Goal: Navigation & Orientation: Find specific page/section

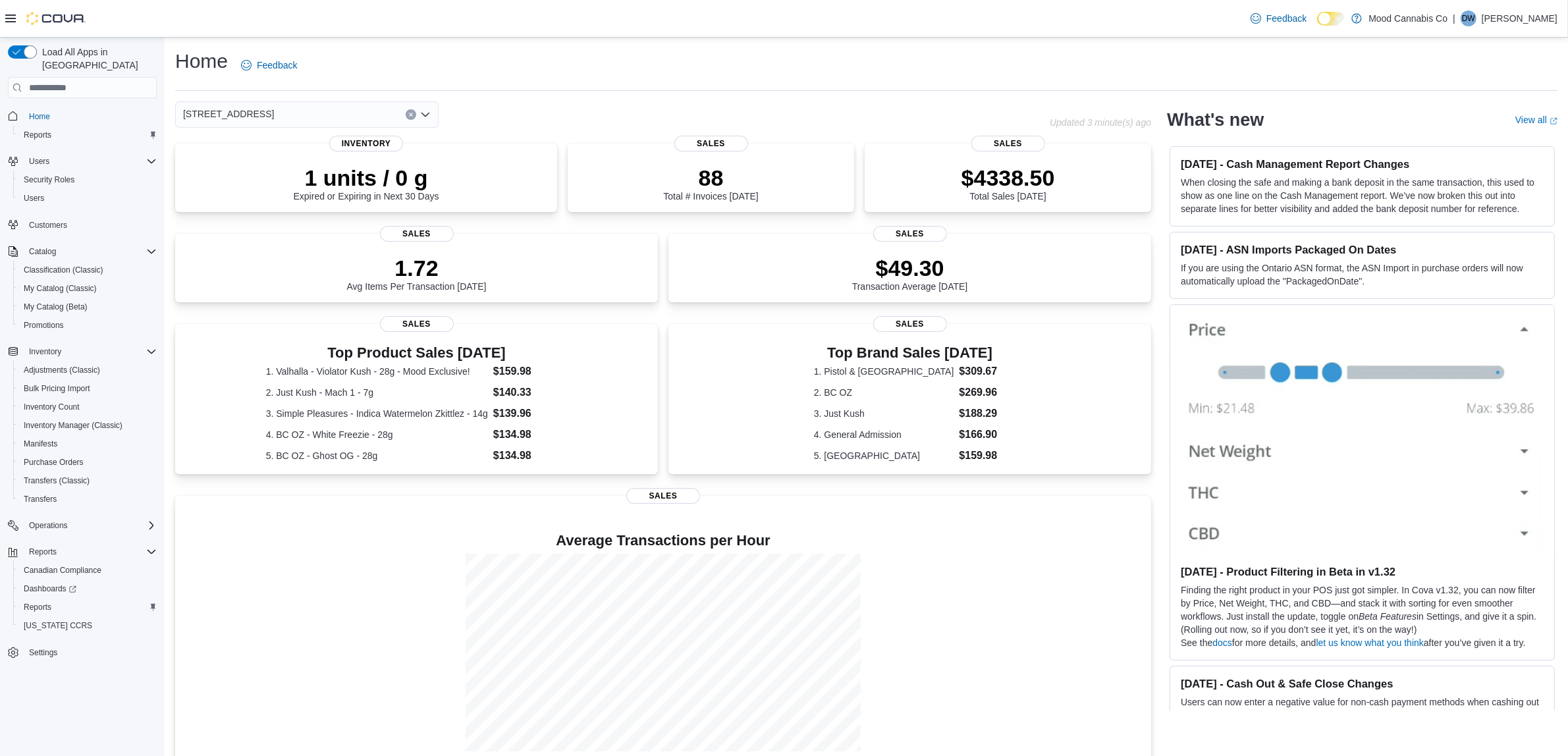
click at [408, 113] on icon "Clear input" at bounding box center [410, 114] width 5 height 5
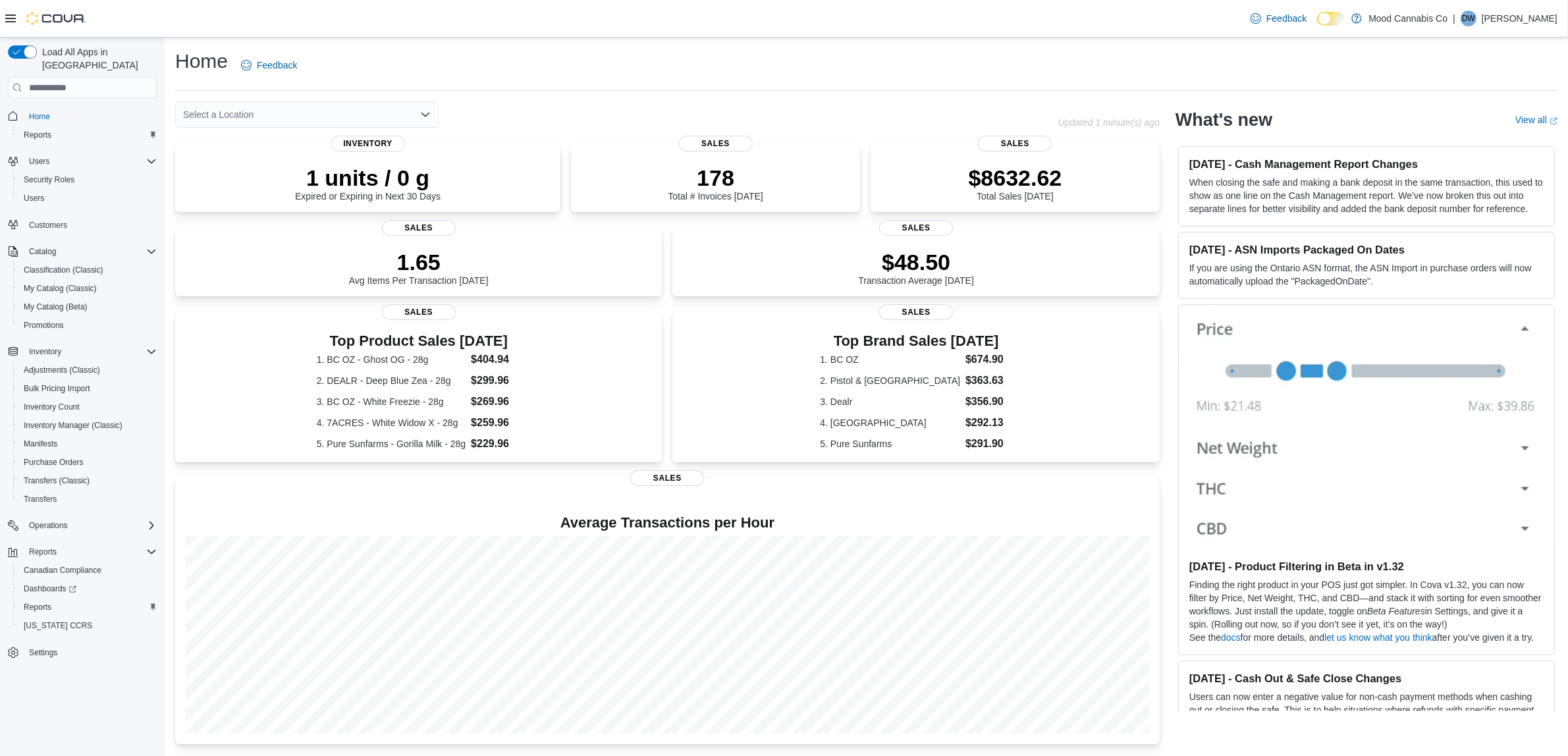
click at [738, 119] on div "Select a Location" at bounding box center [616, 114] width 883 height 27
